Goal: Find specific page/section: Find specific page/section

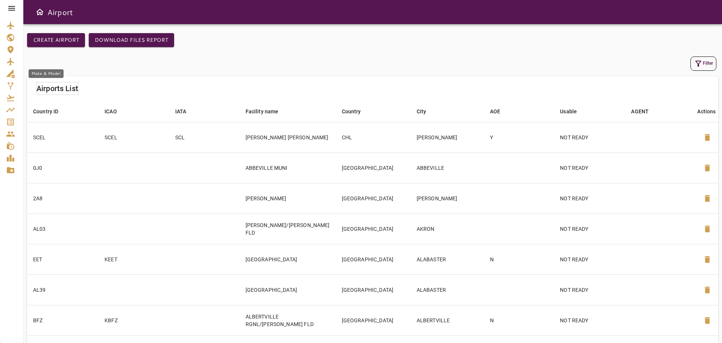
click at [14, 77] on icon "Make & Model" at bounding box center [10, 73] width 9 height 9
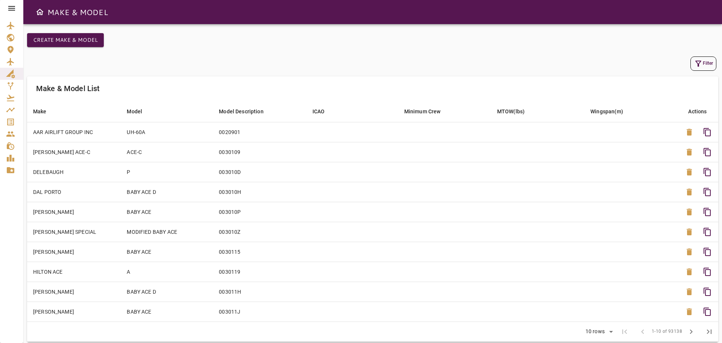
click at [707, 60] on button "Filter" at bounding box center [703, 63] width 26 height 14
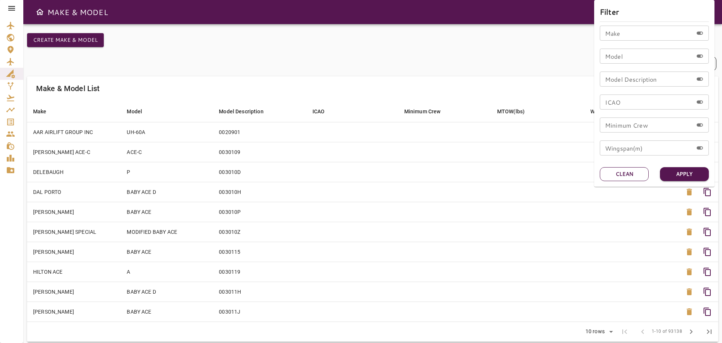
click at [628, 177] on button "Clean" at bounding box center [624, 174] width 49 height 14
click at [637, 58] on input "Model" at bounding box center [646, 56] width 93 height 15
type input "****"
click at [674, 172] on button "Apply" at bounding box center [684, 174] width 49 height 14
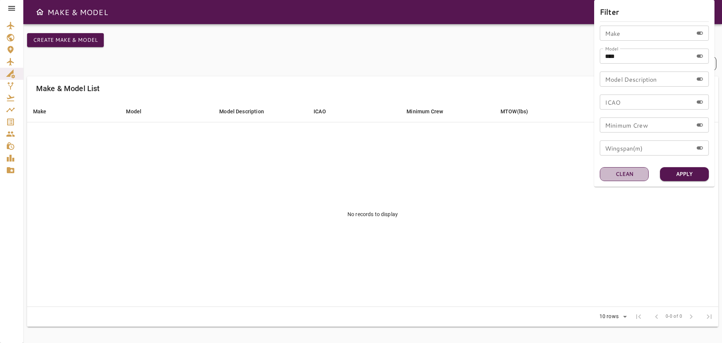
click at [635, 176] on button "Clean" at bounding box center [624, 174] width 49 height 14
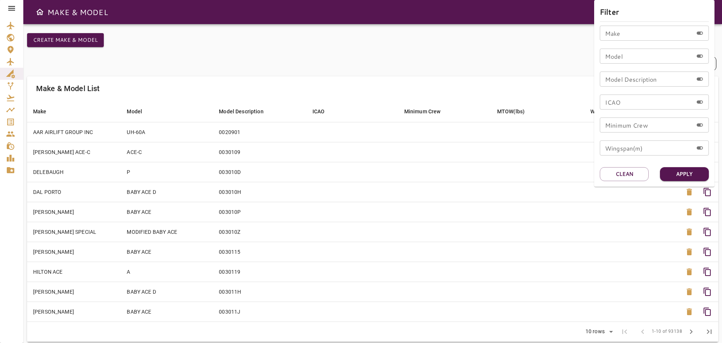
click at [654, 108] on div "Make Make Model Model Model Description Model Description ICAO ICAO Minimum Cre…" at bounding box center [654, 94] width 109 height 136
click at [656, 103] on input "ICAO" at bounding box center [646, 101] width 93 height 15
click at [681, 176] on button "Apply" at bounding box center [684, 174] width 49 height 14
click at [682, 170] on button "Apply" at bounding box center [684, 174] width 49 height 14
click at [637, 105] on input "ICAO" at bounding box center [646, 101] width 93 height 15
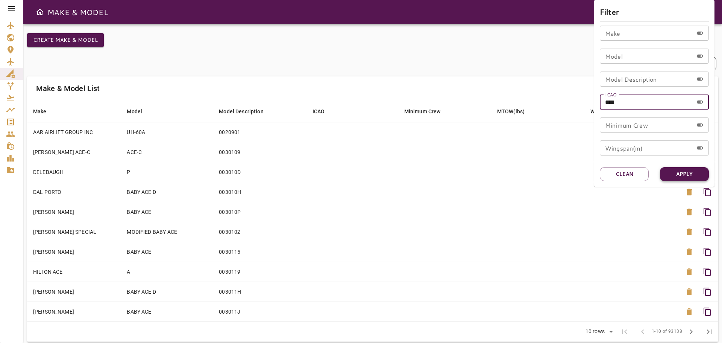
type input "****"
click at [687, 175] on button "Apply" at bounding box center [684, 174] width 49 height 14
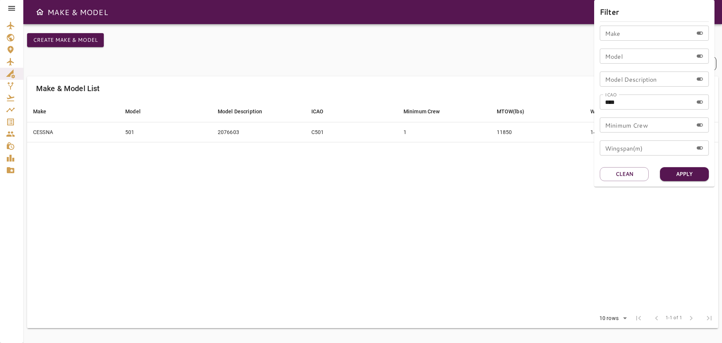
click at [379, 133] on div at bounding box center [361, 171] width 722 height 343
